Goal: Task Accomplishment & Management: Use online tool/utility

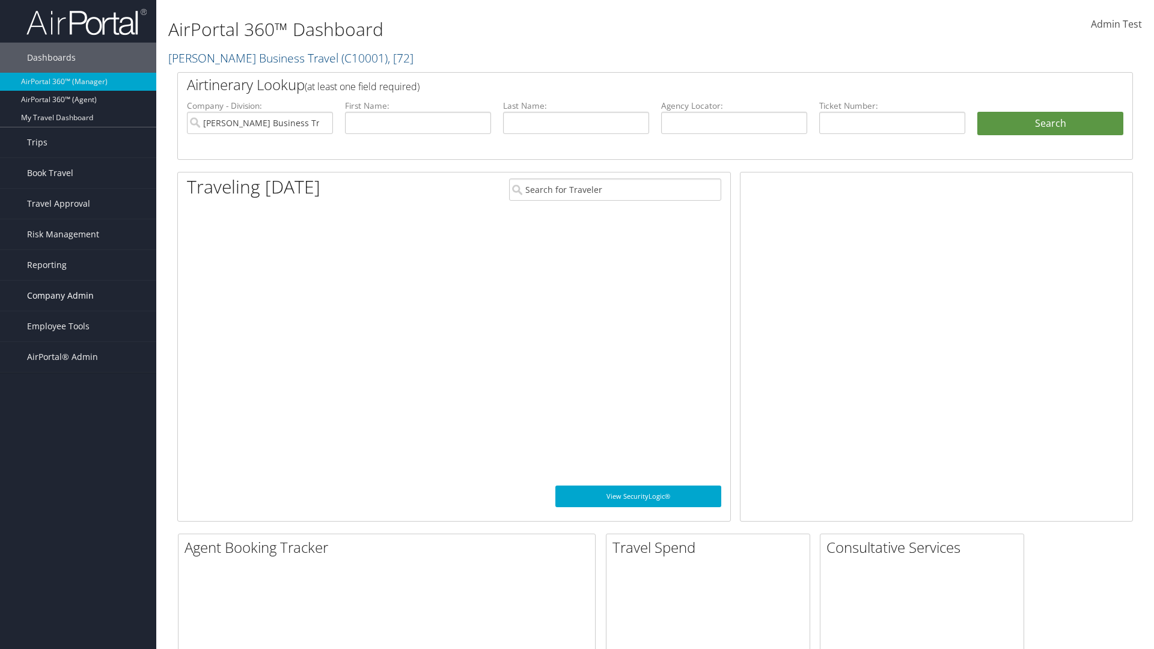
click at [78, 296] on span "Company Admin" at bounding box center [60, 296] width 67 height 30
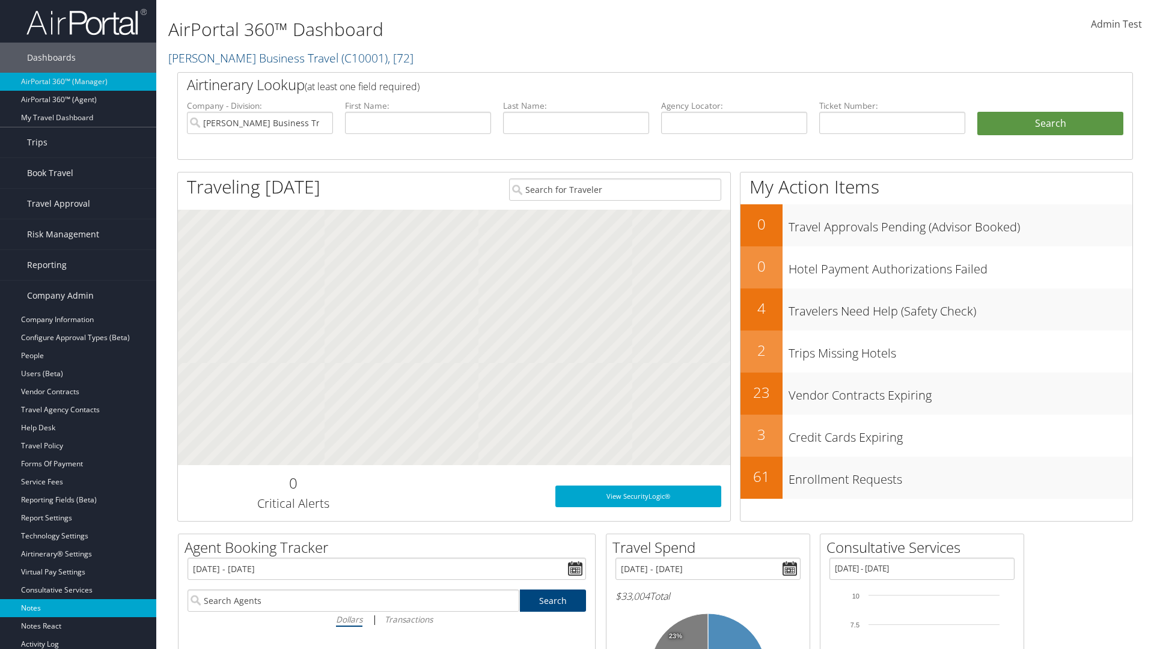
click at [78, 608] on link "Notes" at bounding box center [78, 608] width 156 height 18
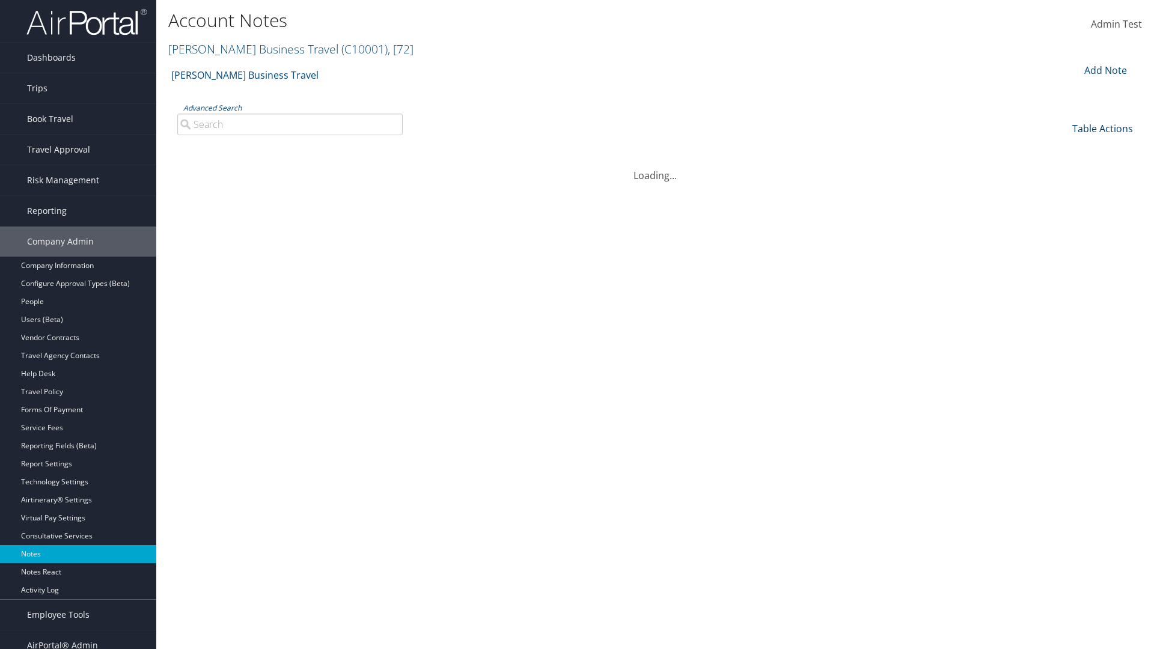
click at [1102, 128] on link "Table Actions" at bounding box center [1102, 128] width 61 height 13
click at [1062, 148] on link "Date" at bounding box center [1062, 148] width 158 height 20
click at [1062, 168] on link "Author" at bounding box center [1062, 169] width 158 height 20
click at [1062, 189] on link "Category" at bounding box center [1062, 189] width 158 height 20
click at [1062, 209] on link "Sub Category" at bounding box center [1062, 209] width 158 height 20
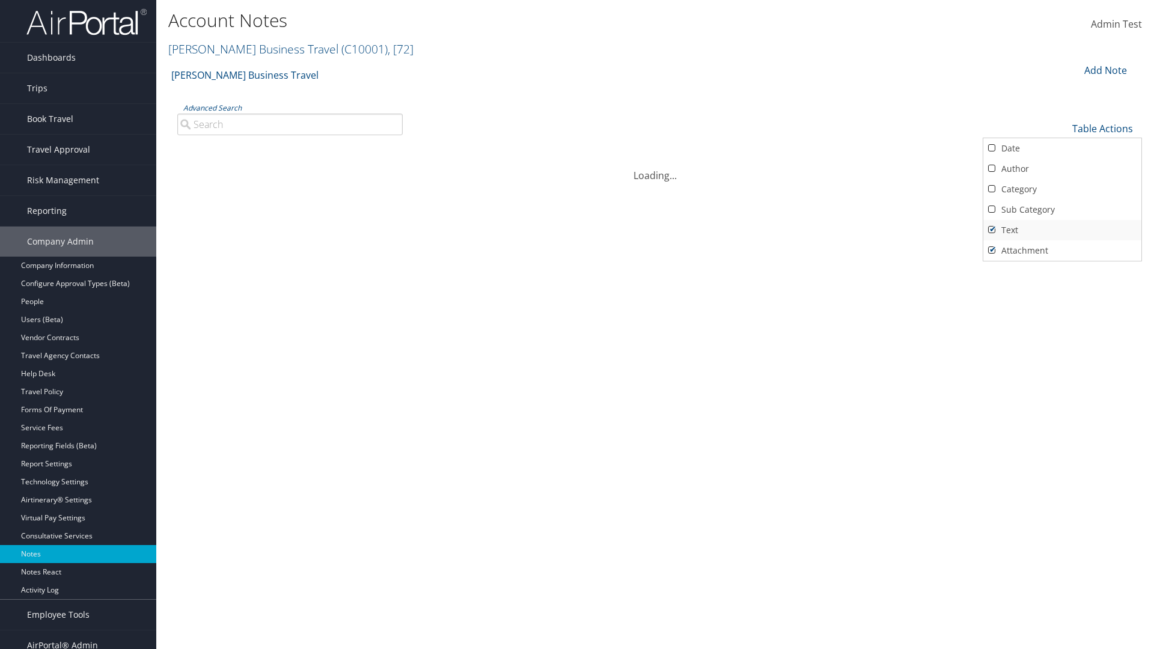
click at [1062, 230] on link "Text" at bounding box center [1062, 230] width 158 height 20
click at [1062, 250] on link "Attachment" at bounding box center [1062, 250] width 158 height 20
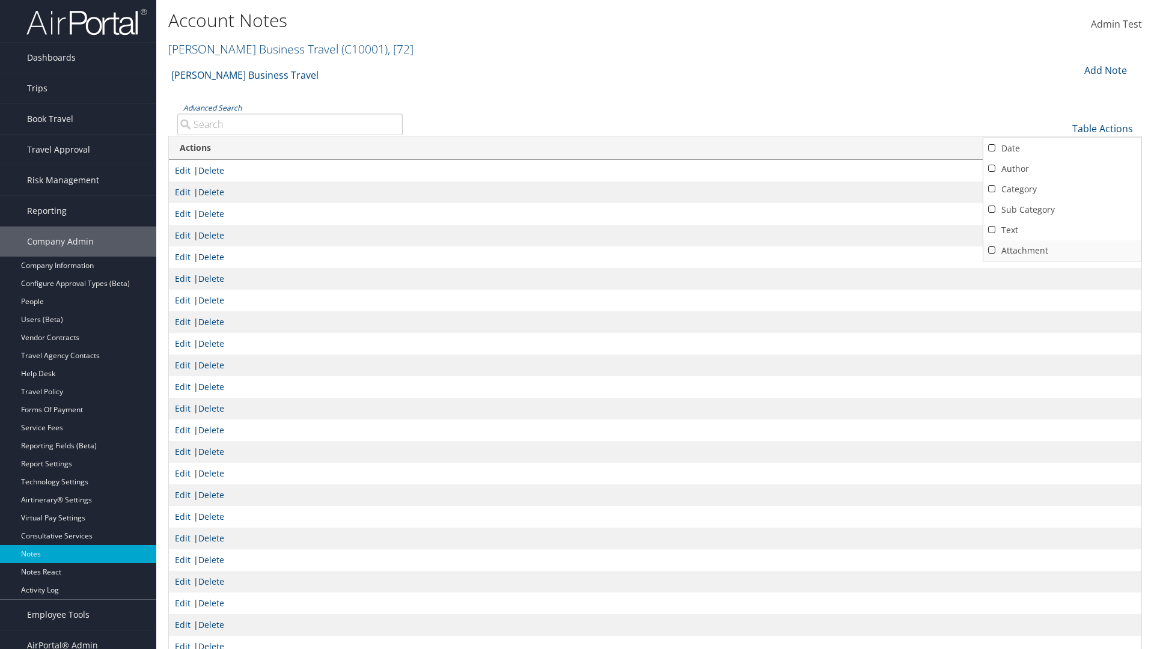
click at [1062, 250] on link "Attachment" at bounding box center [1062, 250] width 158 height 20
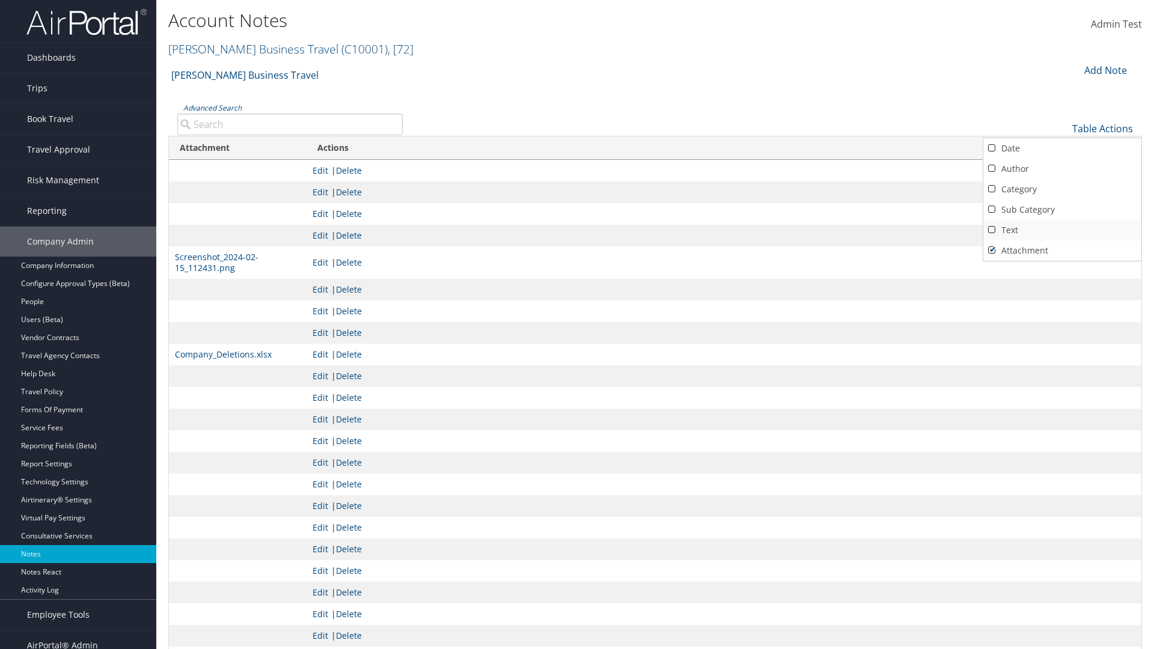
click at [1062, 230] on link "Text" at bounding box center [1062, 230] width 158 height 20
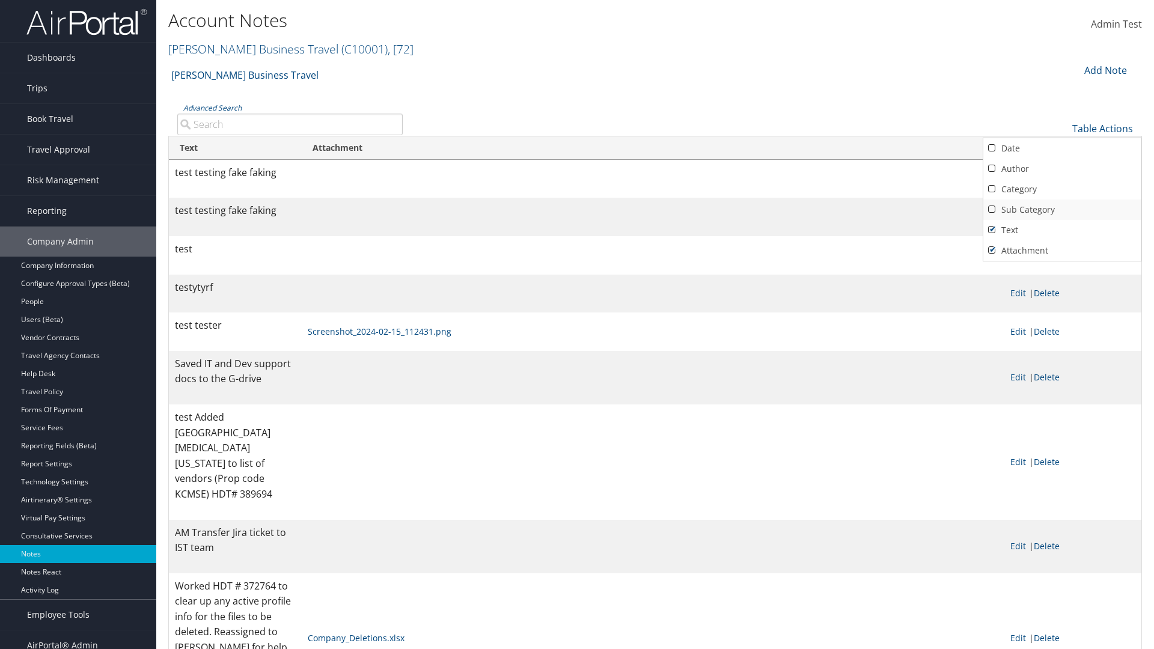
click at [1062, 209] on link "Sub Category" at bounding box center [1062, 209] width 158 height 20
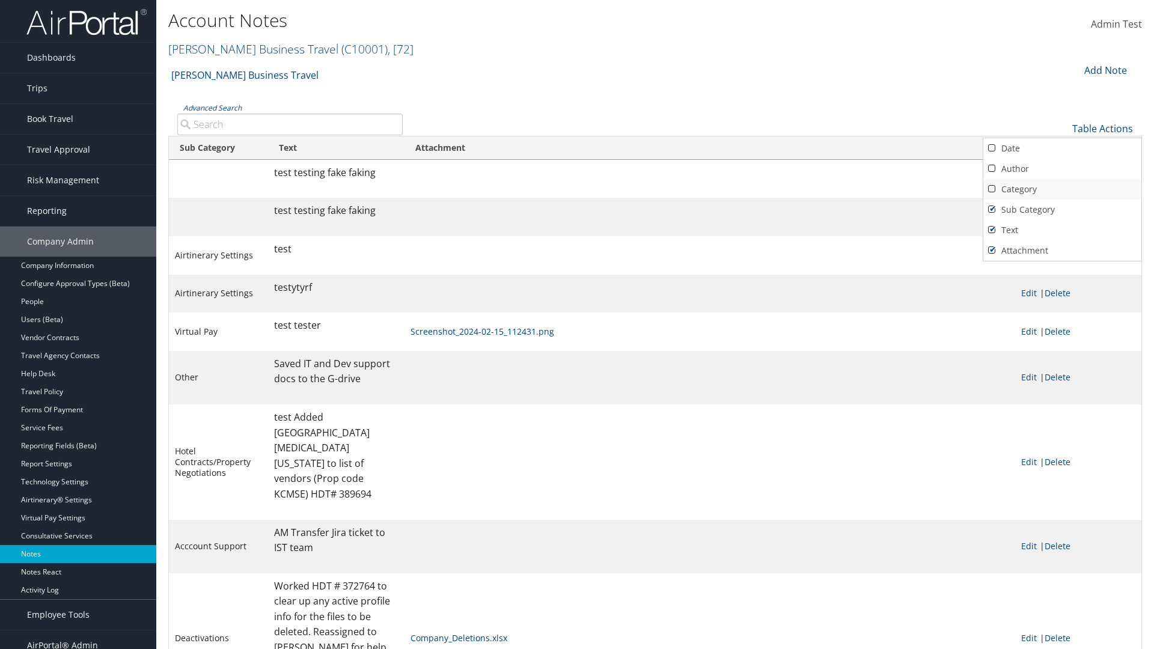
click at [1062, 189] on link "Category" at bounding box center [1062, 189] width 158 height 20
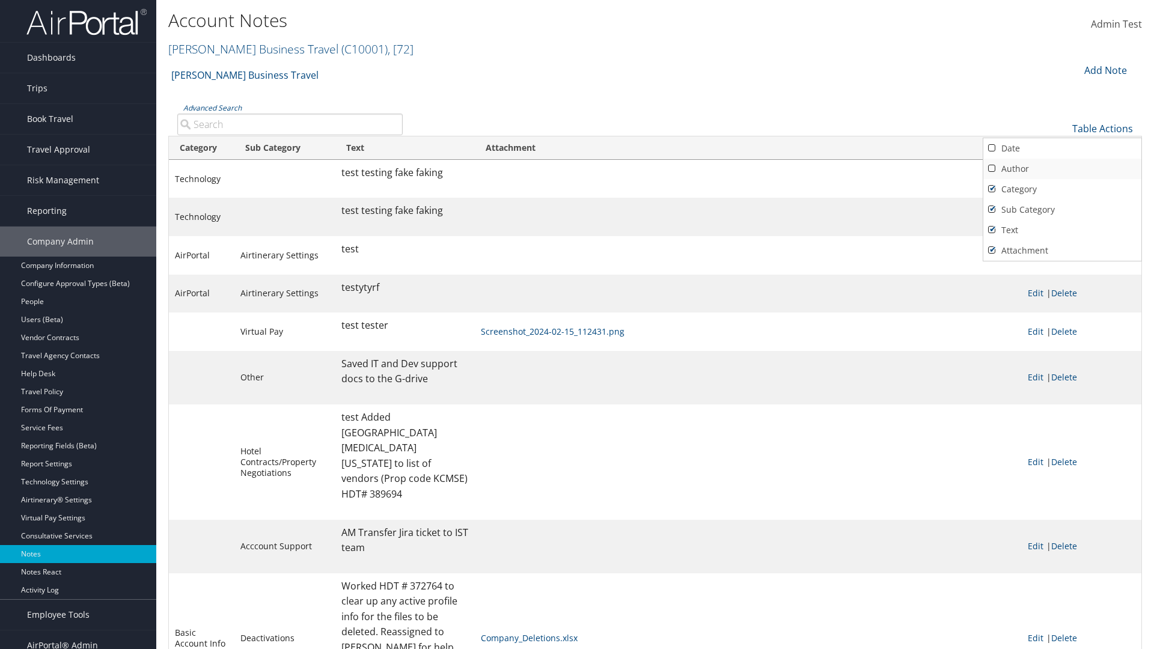
click at [1062, 168] on link "Author" at bounding box center [1062, 169] width 158 height 20
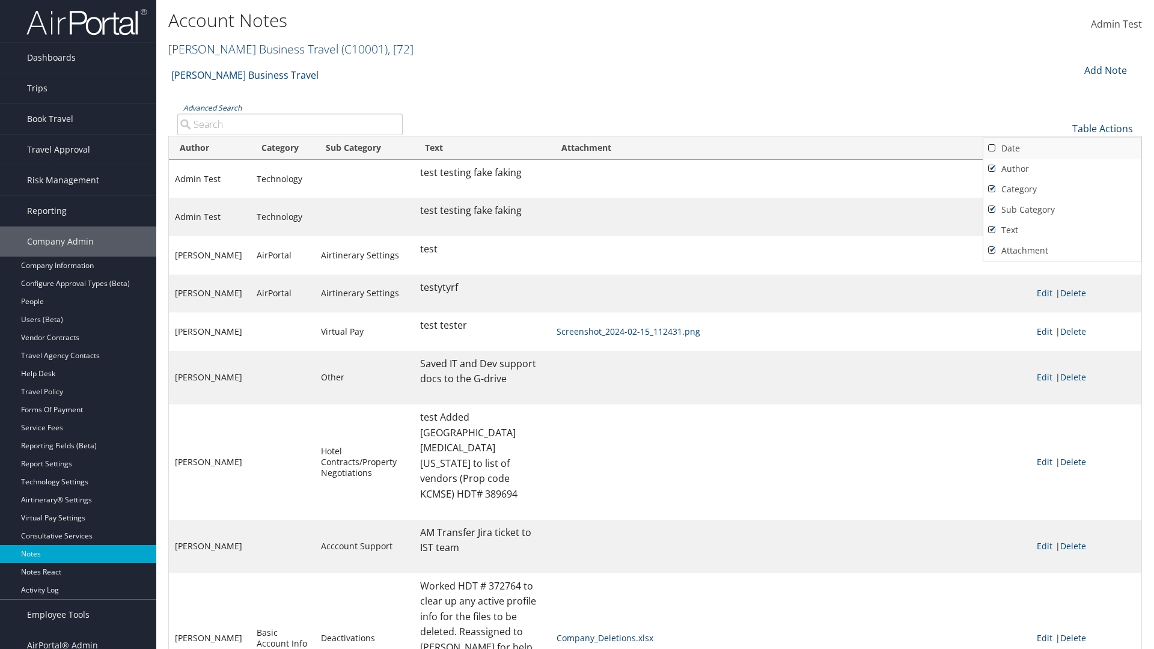
click at [1062, 148] on link "Date" at bounding box center [1062, 148] width 158 height 20
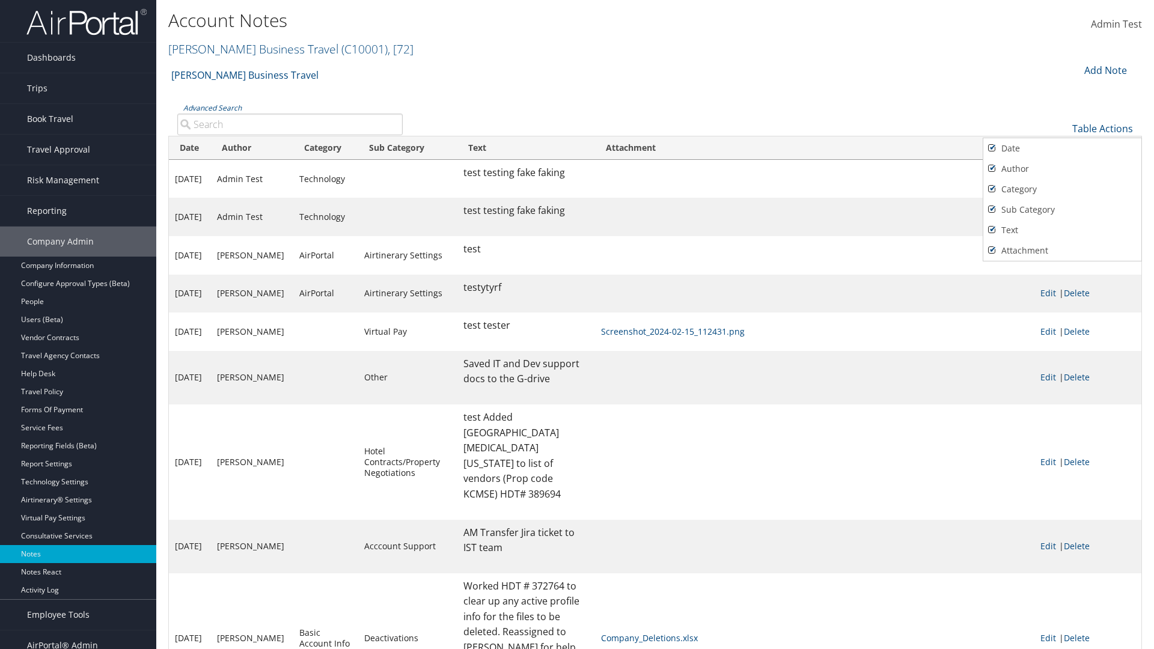
click at [577, 324] on div at bounding box center [577, 324] width 1154 height 649
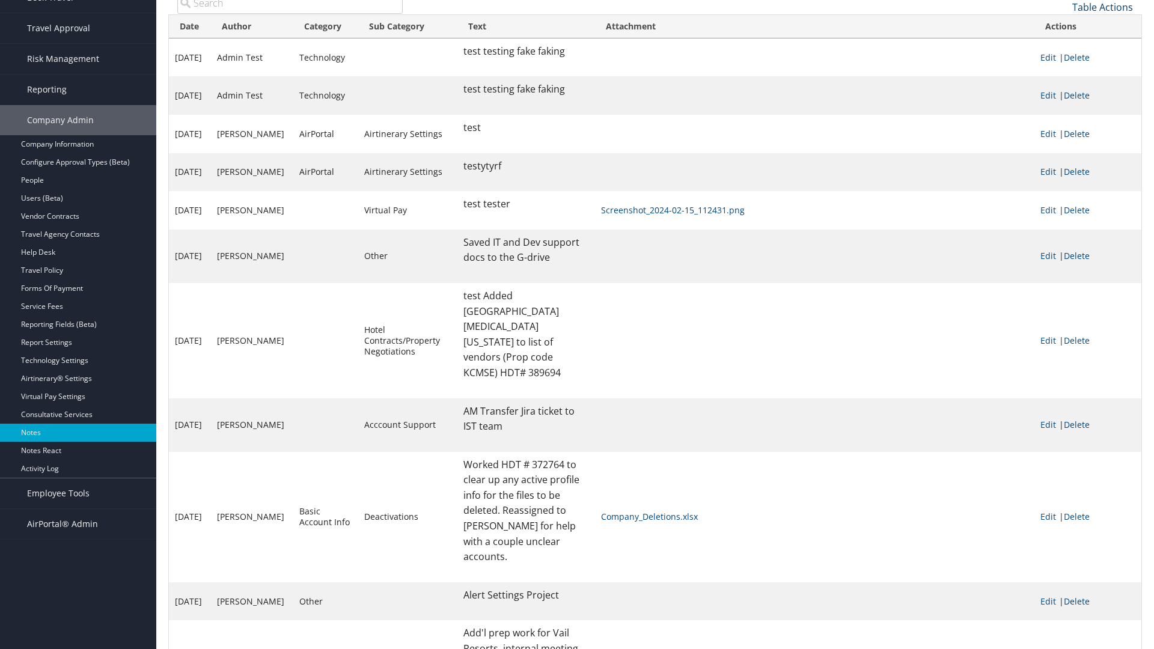
click at [1102, 7] on link "Table Actions" at bounding box center [1102, 7] width 61 height 13
click at [1062, 66] on link "Page Length" at bounding box center [1062, 66] width 158 height 20
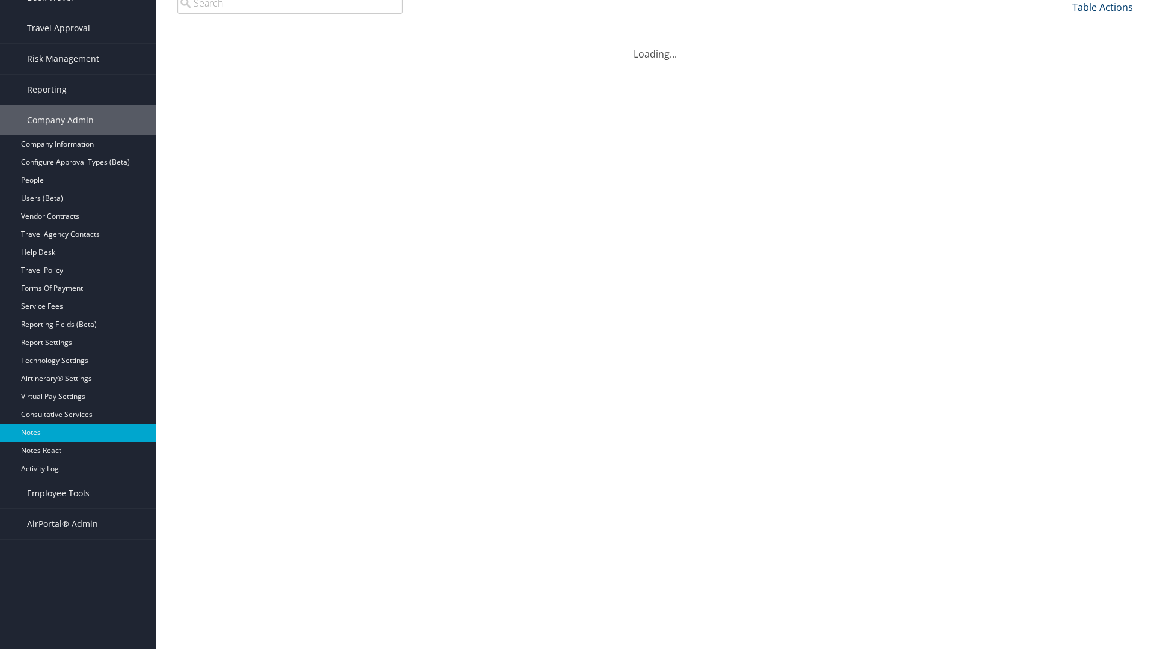
click at [1102, 14] on link "Table Actions" at bounding box center [1102, 7] width 61 height 13
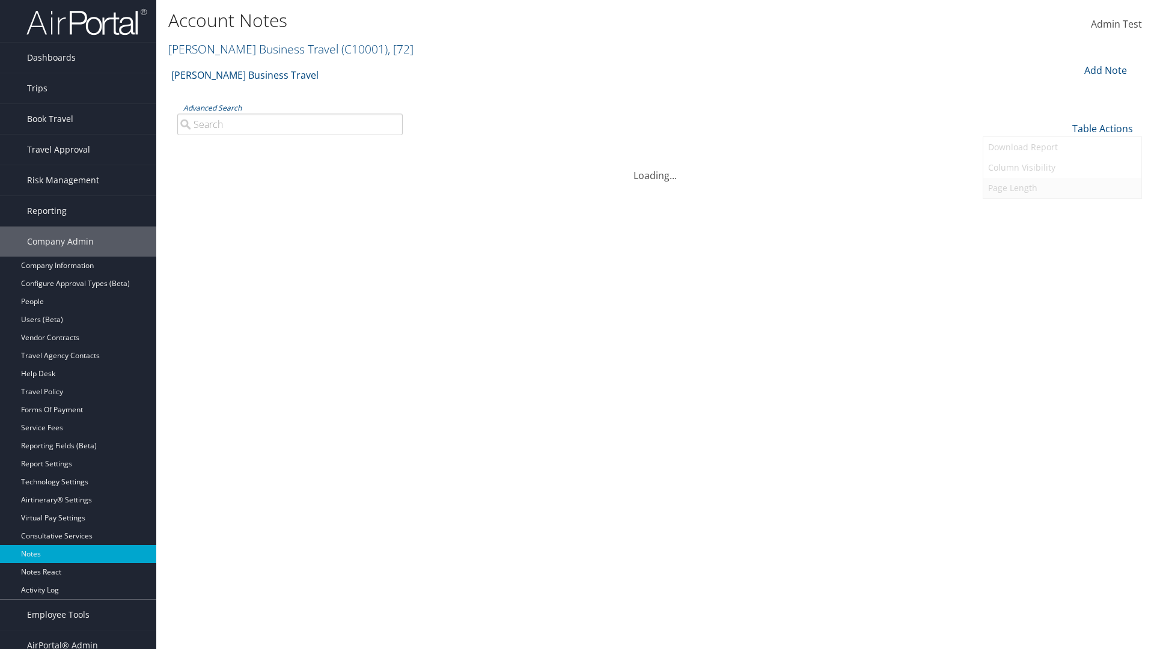
click at [1062, 187] on link "Page Length" at bounding box center [1062, 188] width 158 height 20
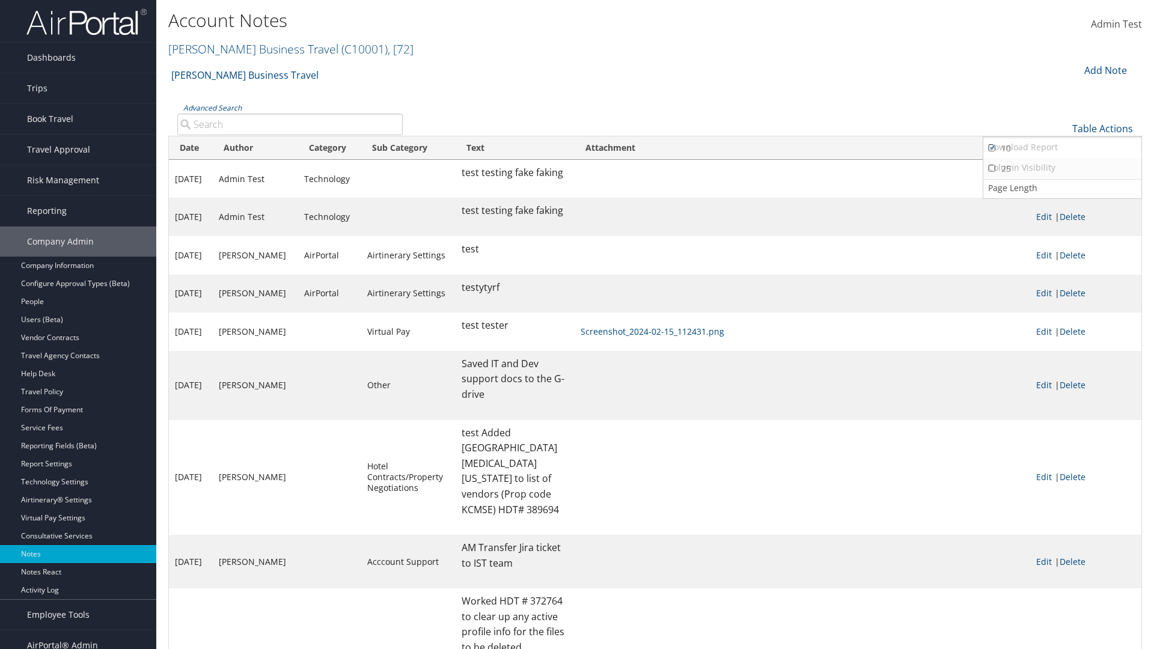
click at [1062, 168] on link "25" at bounding box center [1062, 169] width 158 height 20
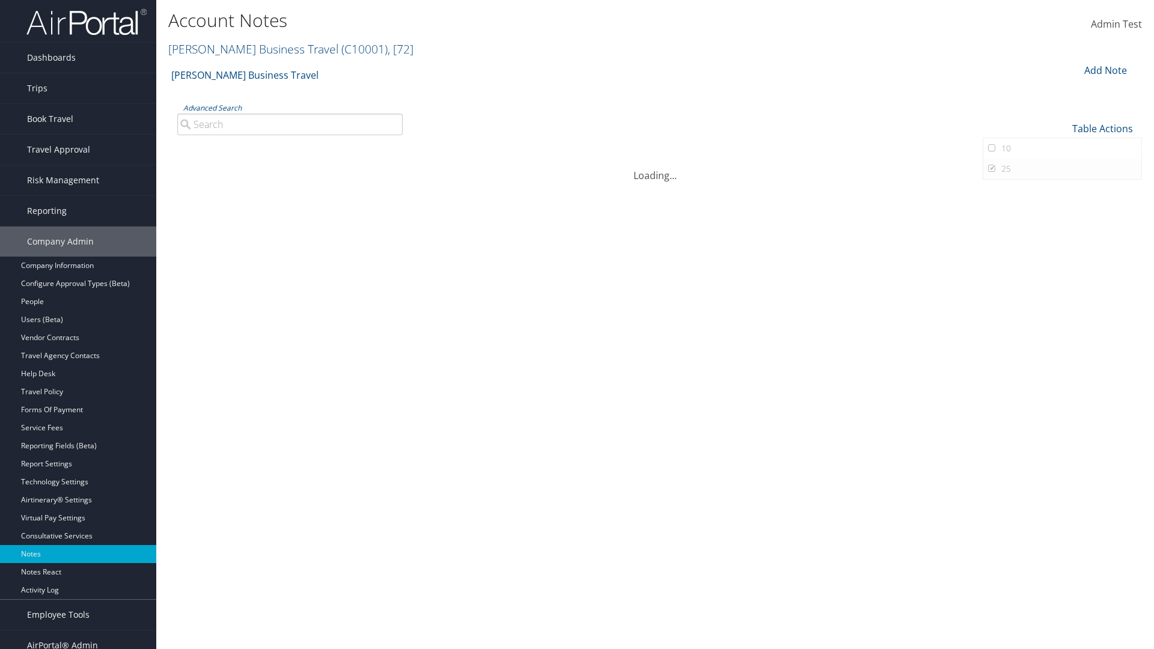
scroll to position [114, 0]
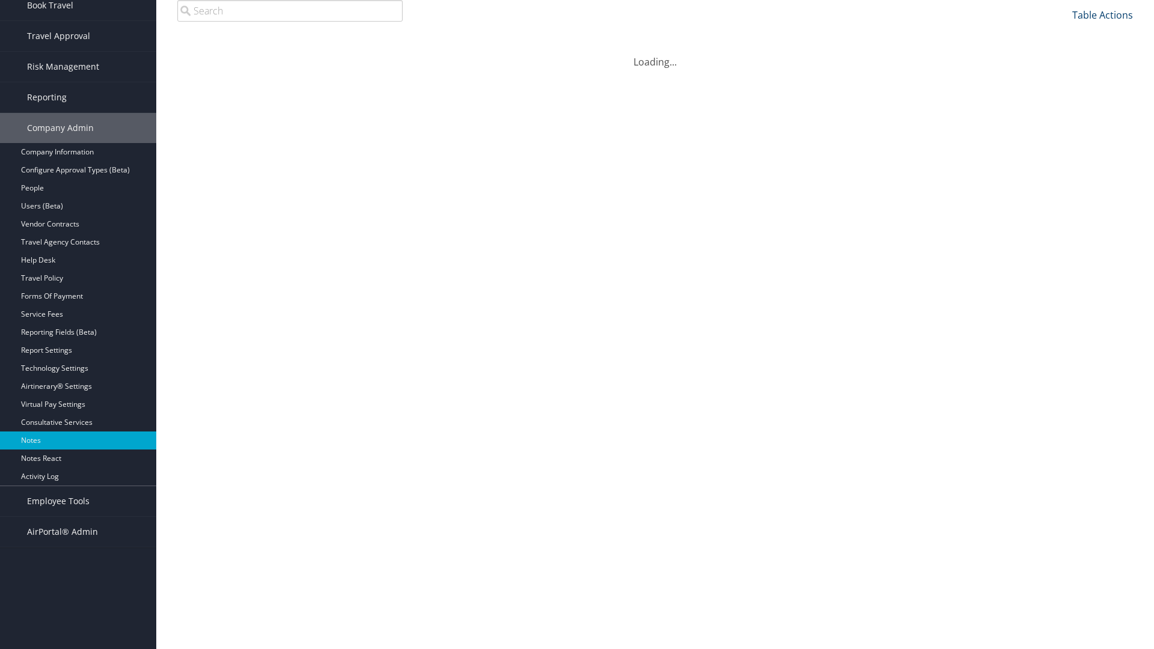
click at [1102, 22] on link "Table Actions" at bounding box center [1102, 14] width 61 height 13
click at [1062, 44] on link "Download Report" at bounding box center [1062, 33] width 158 height 20
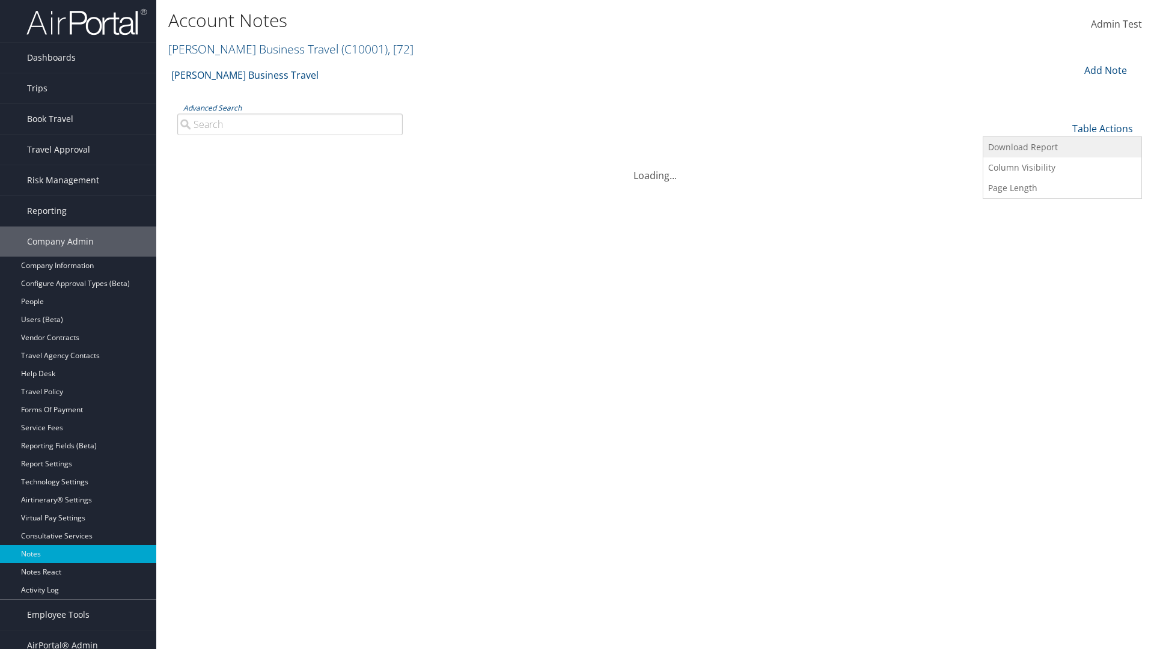
scroll to position [0, 0]
